Goal: Information Seeking & Learning: Learn about a topic

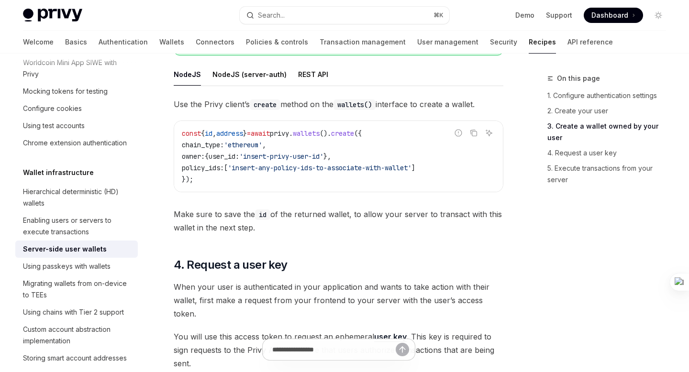
scroll to position [1266, 0]
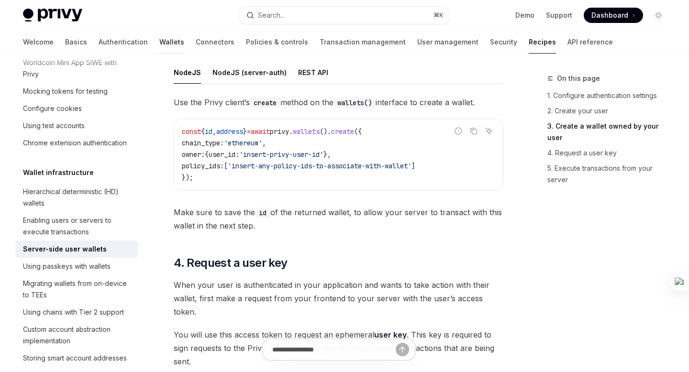
click at [159, 38] on link "Wallets" at bounding box center [171, 42] width 25 height 23
click at [159, 44] on link "Wallets" at bounding box center [171, 42] width 25 height 23
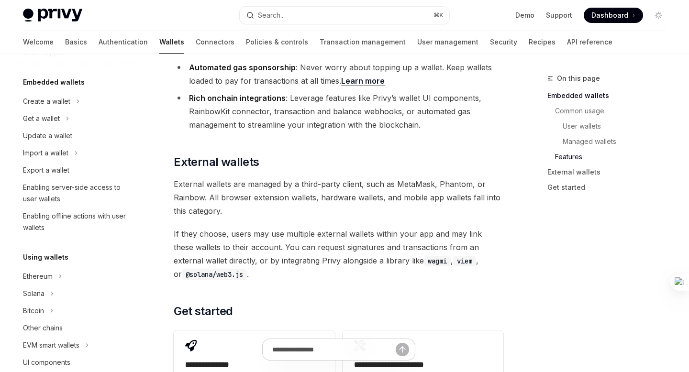
scroll to position [12, 0]
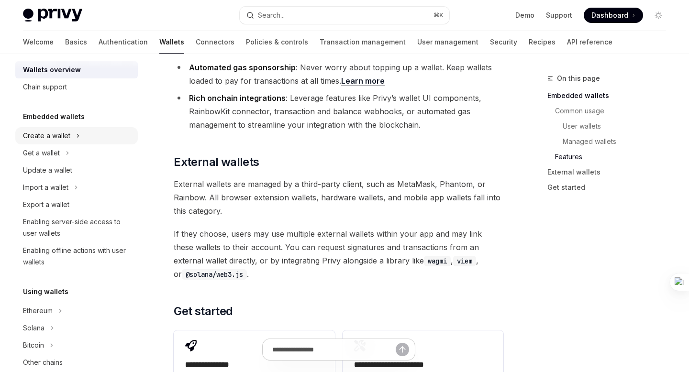
click at [77, 135] on icon "Toggle Create a wallet section" at bounding box center [77, 135] width 1 height 3
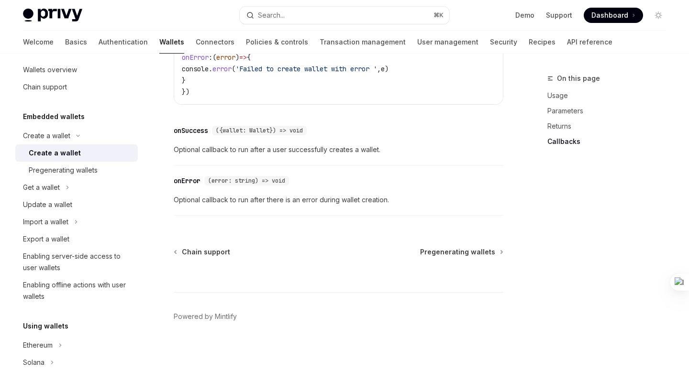
scroll to position [810, 0]
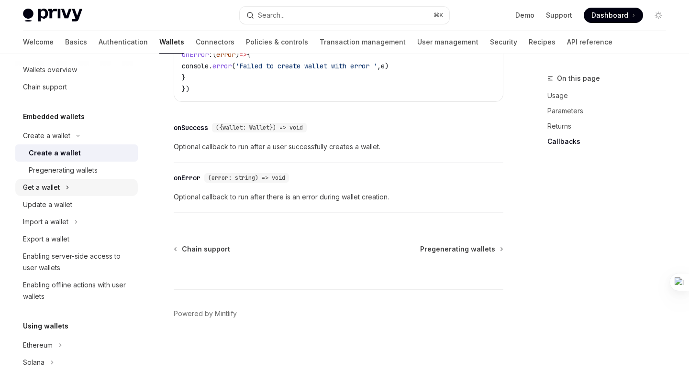
click at [75, 187] on button "Get a wallet" at bounding box center [76, 187] width 122 height 17
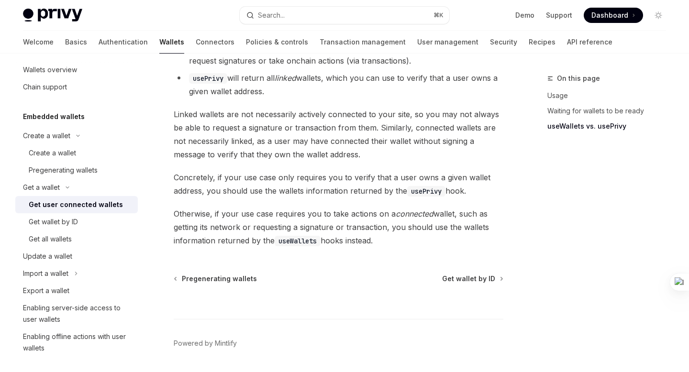
scroll to position [920, 0]
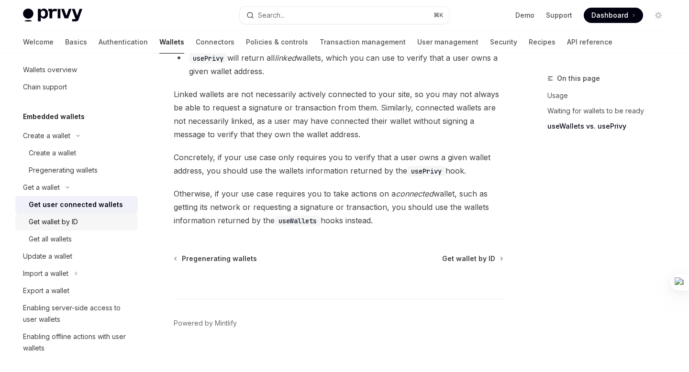
click at [73, 219] on div "Get wallet by ID" at bounding box center [53, 221] width 49 height 11
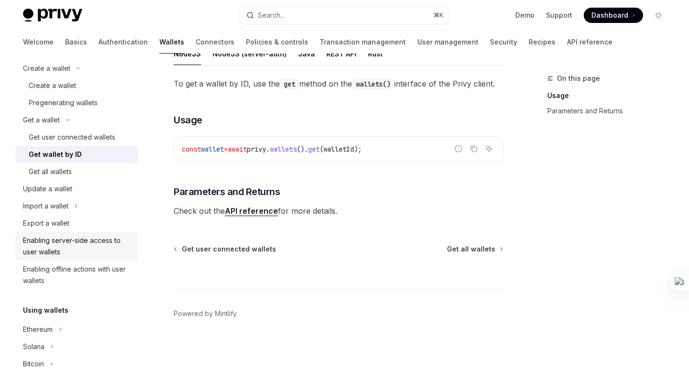
scroll to position [88, 0]
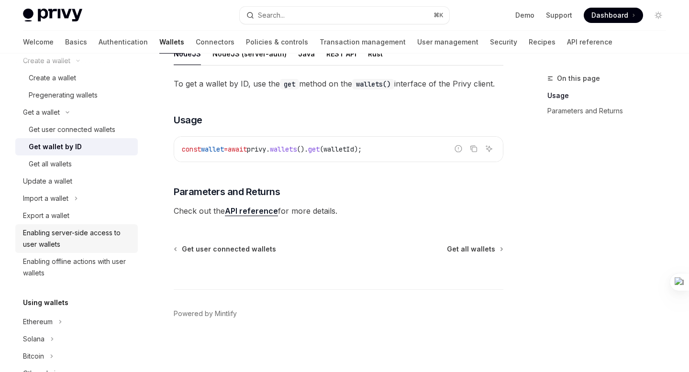
click at [83, 238] on div "Enabling server-side access to user wallets" at bounding box center [77, 238] width 109 height 23
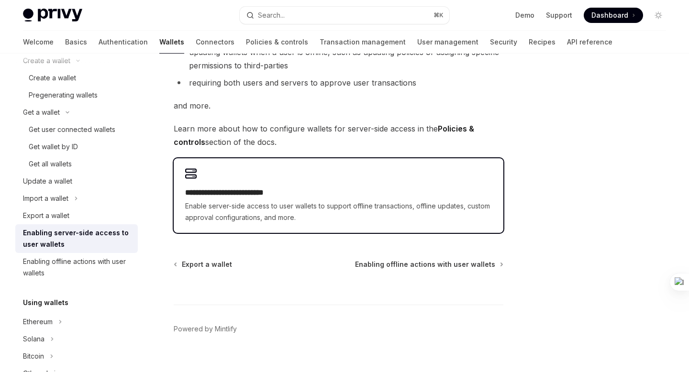
scroll to position [211, 0]
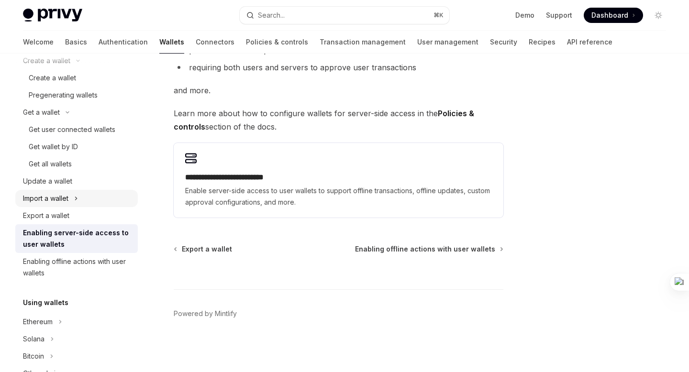
click at [77, 199] on icon "Toggle Import a wallet section" at bounding box center [76, 198] width 4 height 11
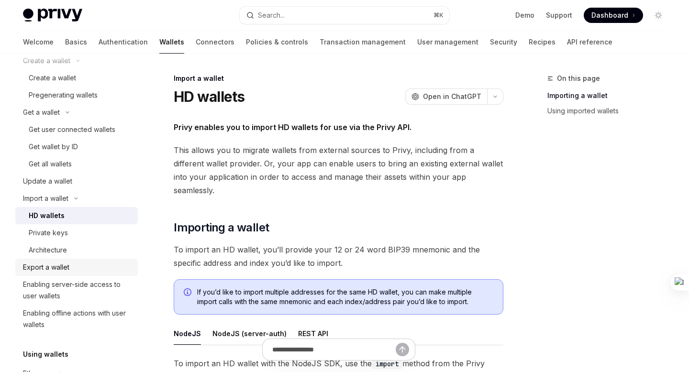
click at [72, 268] on div "Export a wallet" at bounding box center [77, 267] width 109 height 11
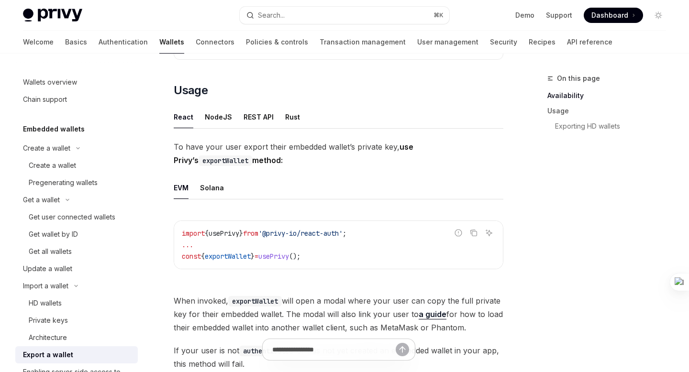
scroll to position [205, 0]
click at [220, 121] on div "NodeJS" at bounding box center [218, 116] width 27 height 22
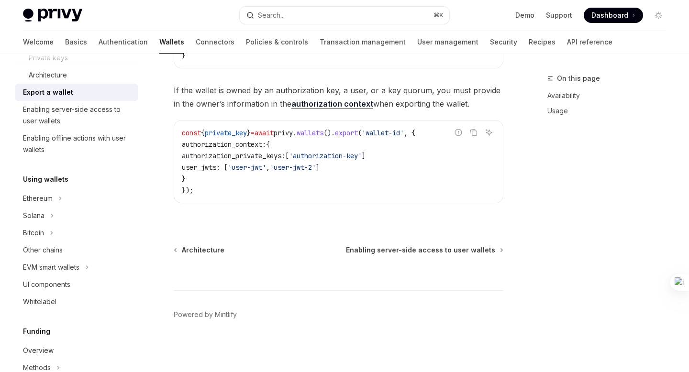
scroll to position [257, 0]
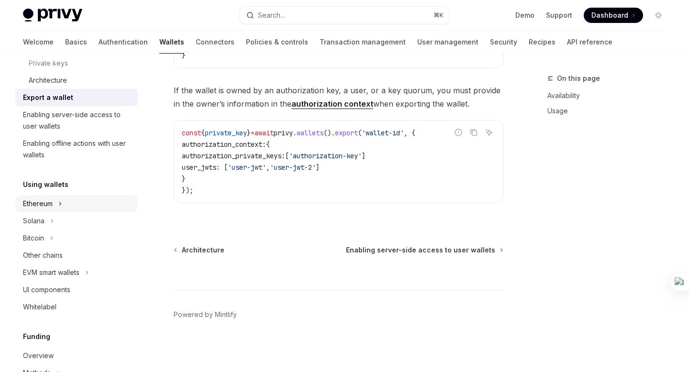
click at [62, 201] on icon "Toggle Ethereum section" at bounding box center [60, 203] width 4 height 11
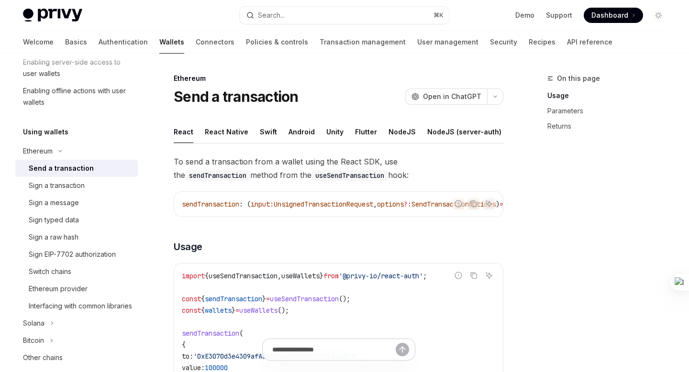
scroll to position [1, 0]
click at [391, 133] on div "NodeJS" at bounding box center [401, 131] width 27 height 22
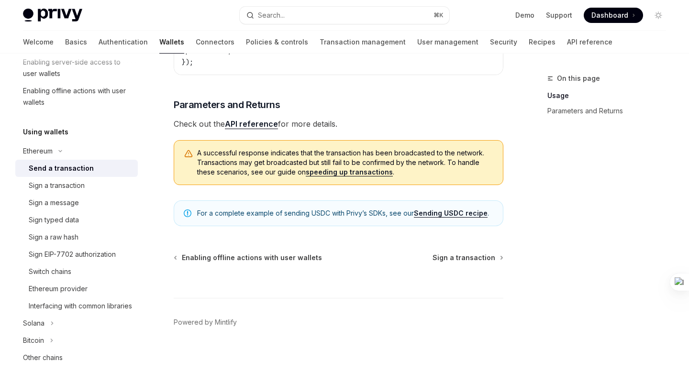
scroll to position [358, 0]
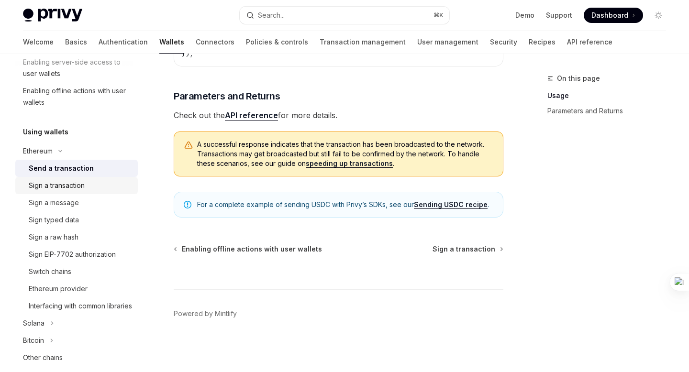
click at [61, 186] on div "Sign a transaction" at bounding box center [57, 185] width 56 height 11
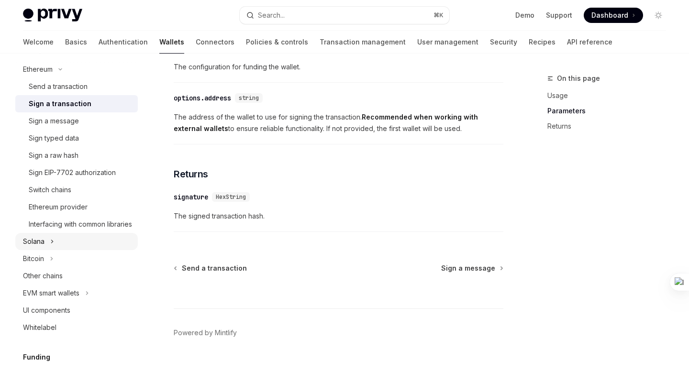
scroll to position [406, 0]
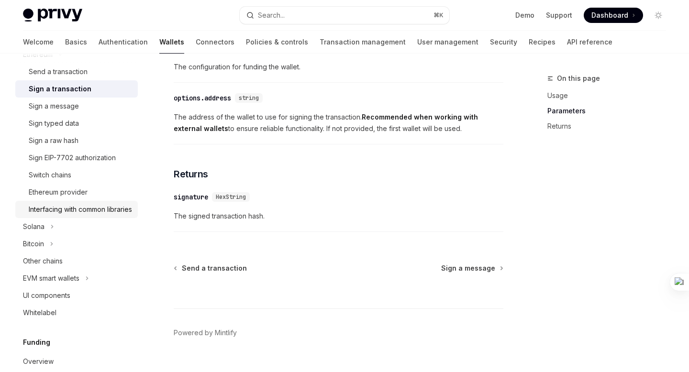
click at [81, 211] on div "Interfacing with common libraries" at bounding box center [80, 209] width 103 height 11
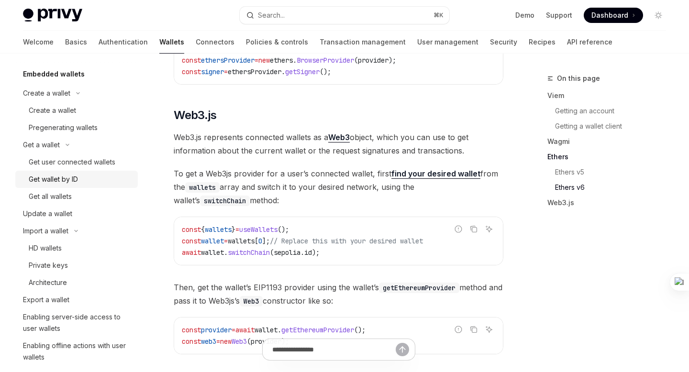
scroll to position [57, 0]
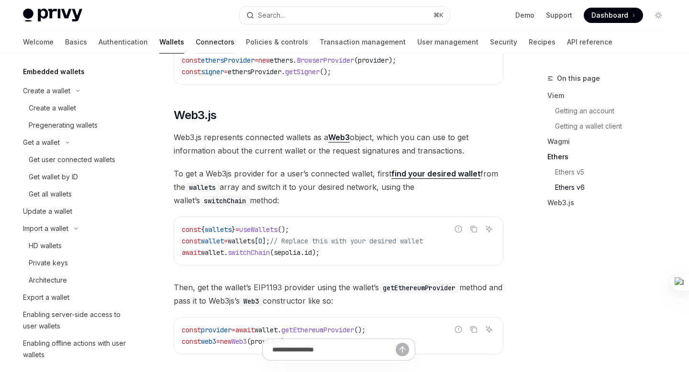
click at [196, 39] on link "Connectors" at bounding box center [215, 42] width 39 height 23
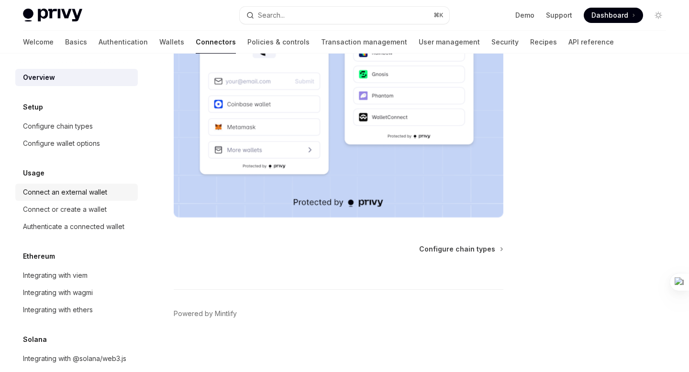
scroll to position [1, 0]
click at [321, 44] on link "Transaction management" at bounding box center [364, 42] width 86 height 23
type textarea "*"
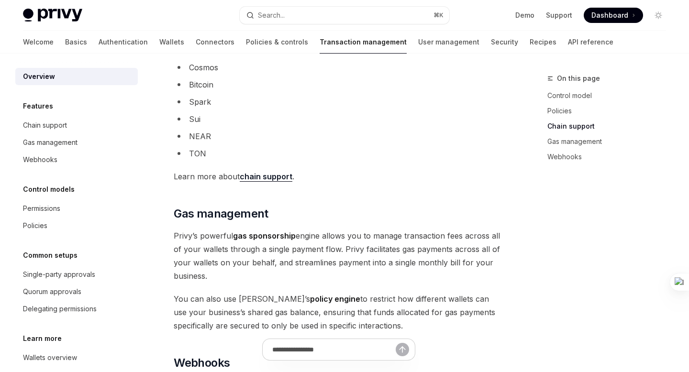
scroll to position [745, 0]
